Goal: Task Accomplishment & Management: Manage account settings

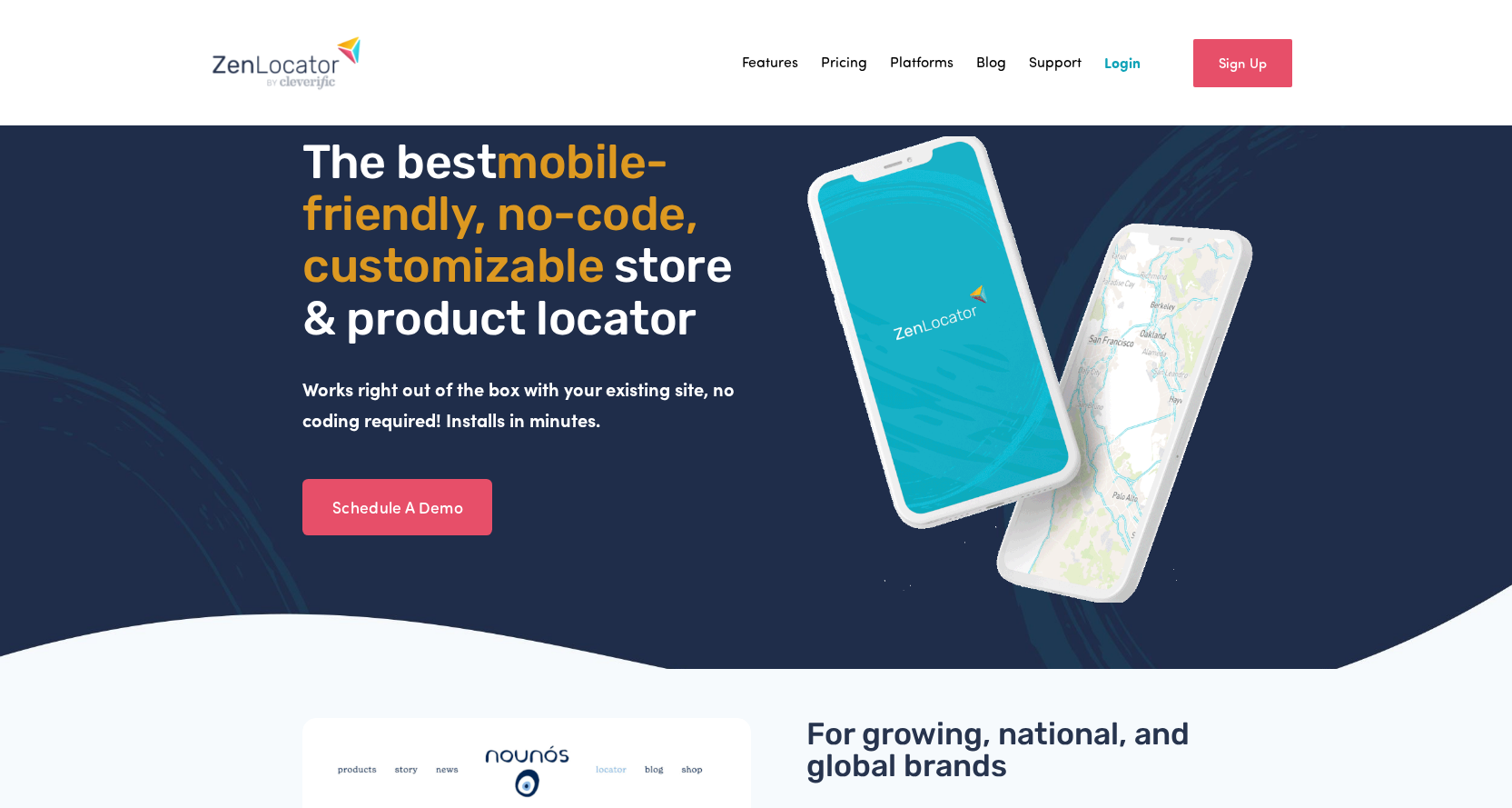
click at [1120, 63] on link "Login" at bounding box center [1122, 63] width 37 height 27
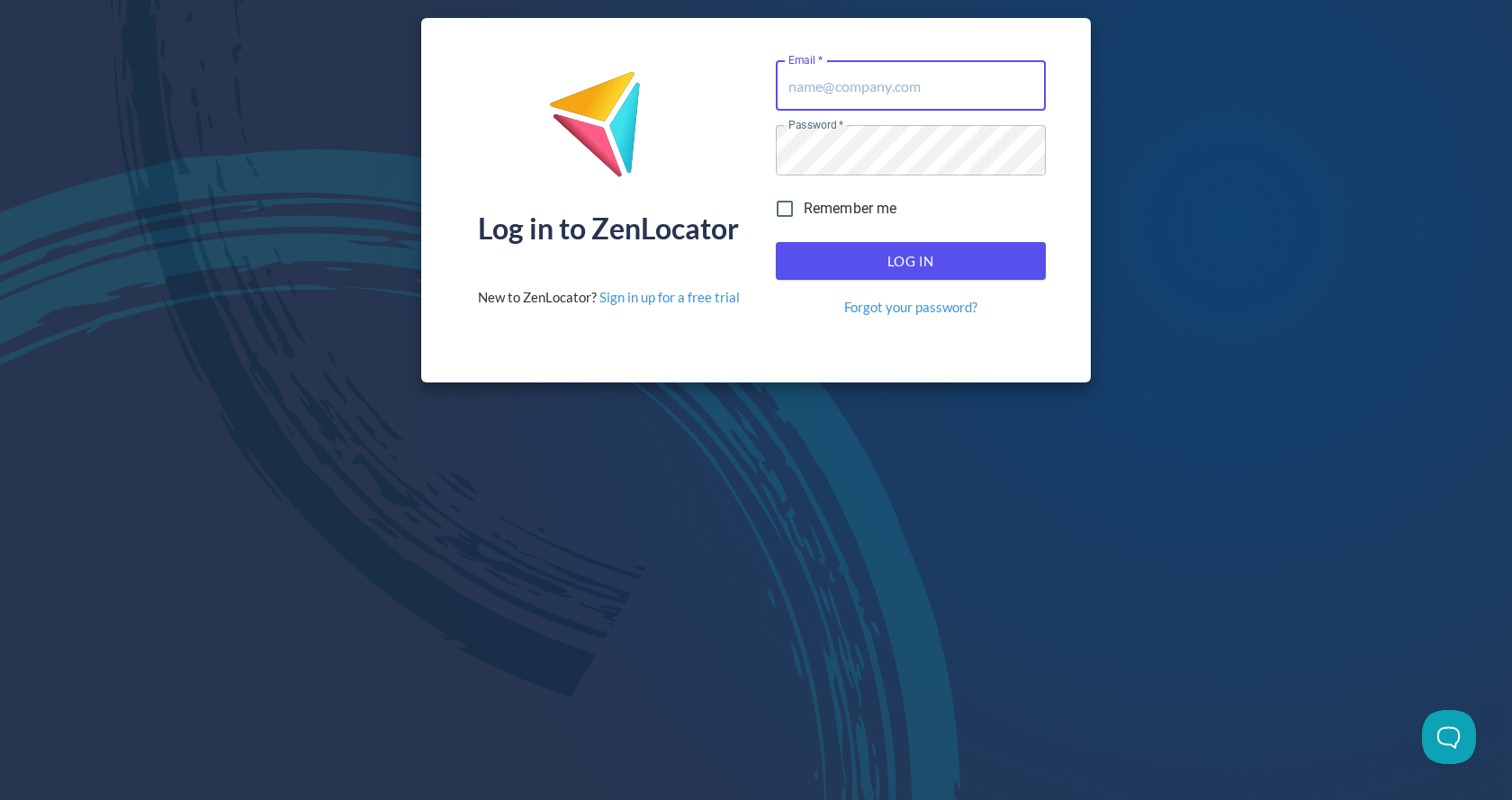
type input "lmccary@pinnaclesalesgroup.com"
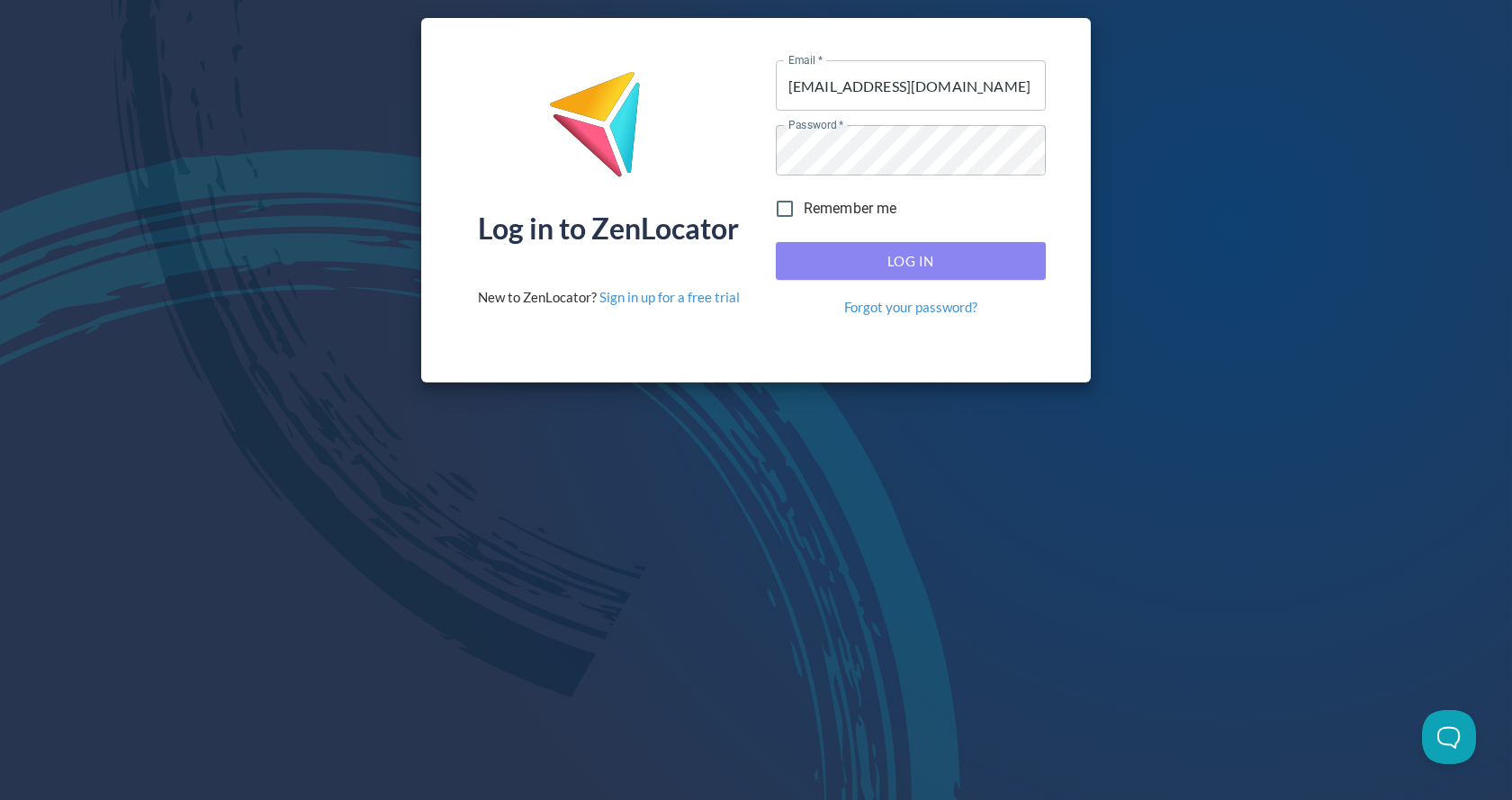
click at [857, 253] on span "Log In" at bounding box center [911, 261] width 230 height 24
